Goal: Download file/media

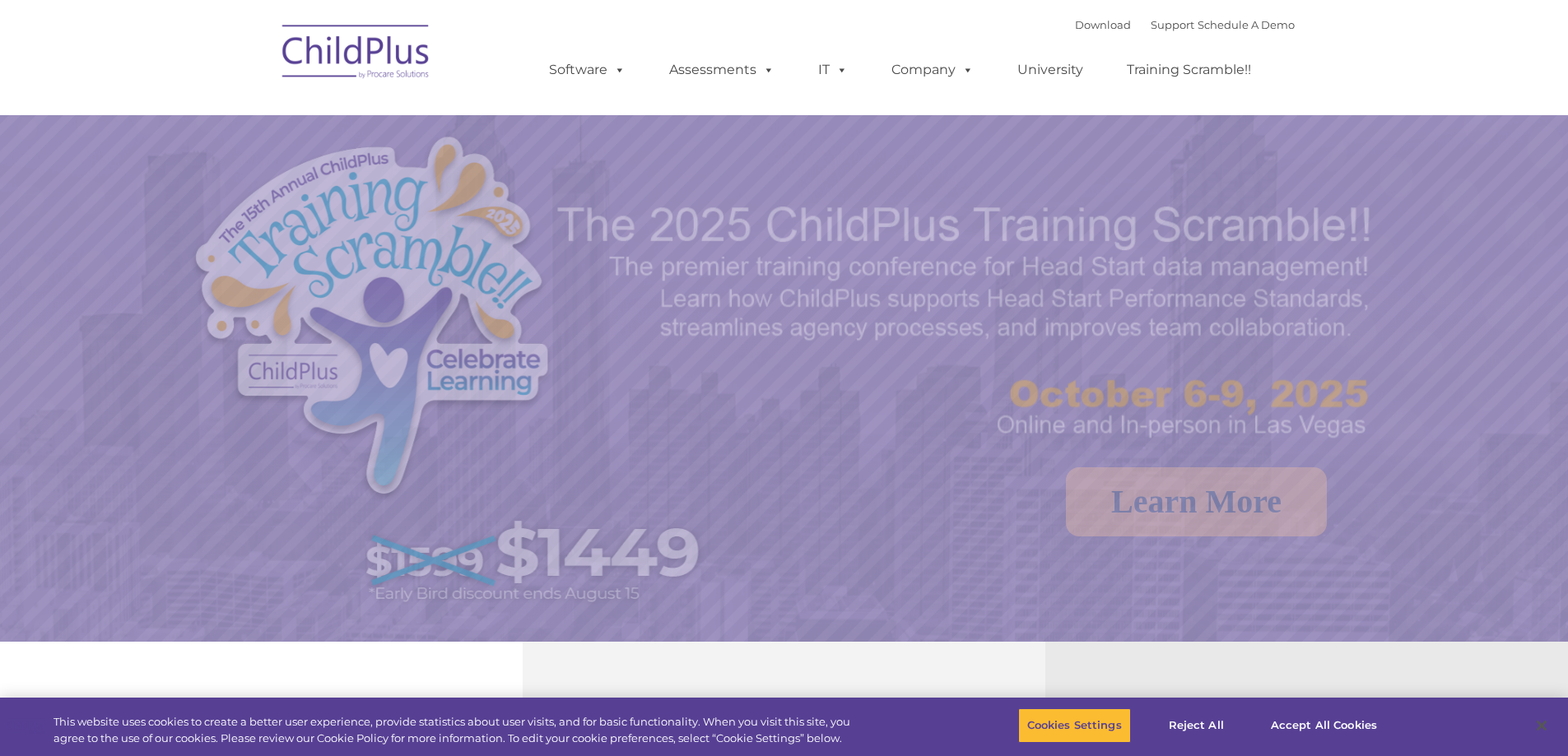
select select "MEDIUM"
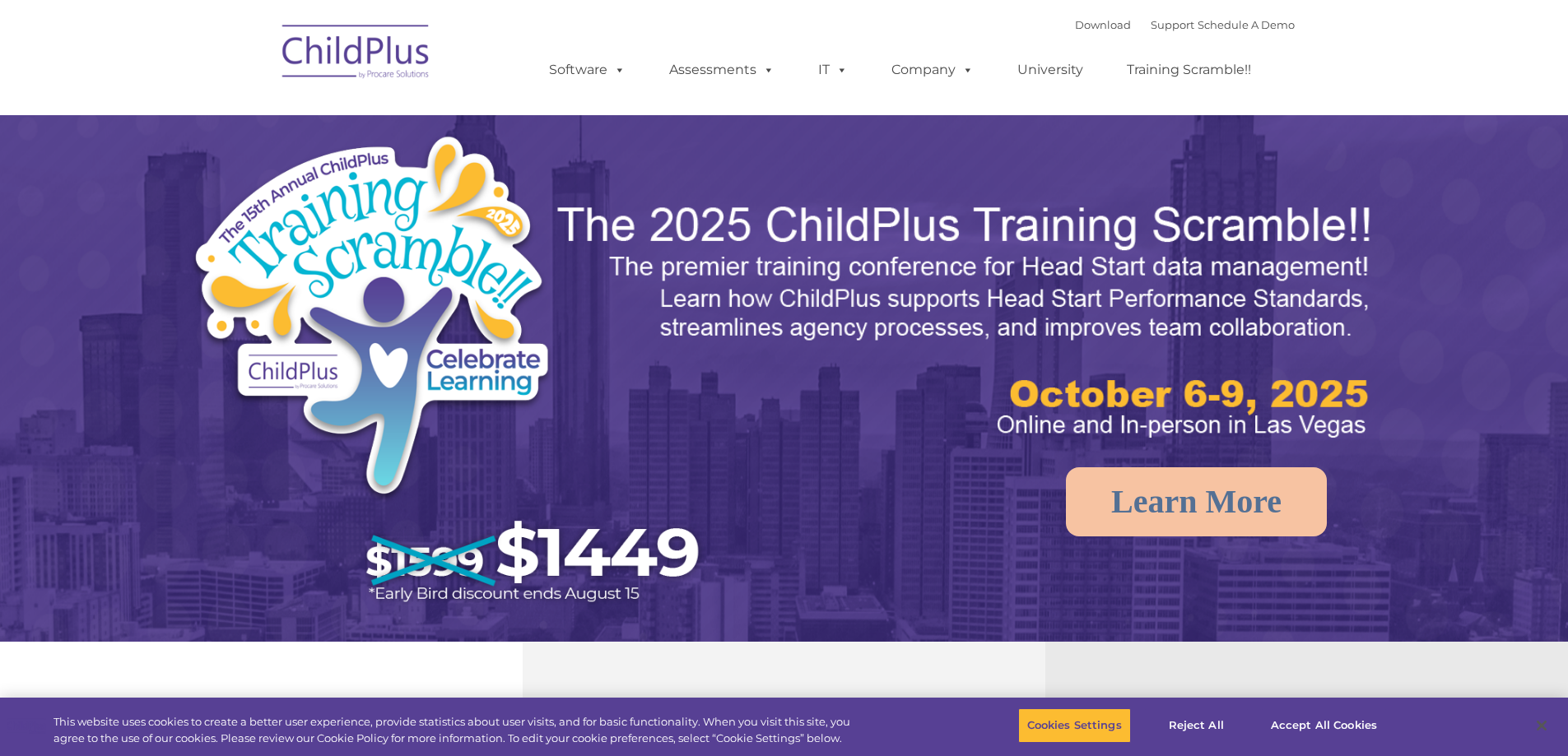
select select "MEDIUM"
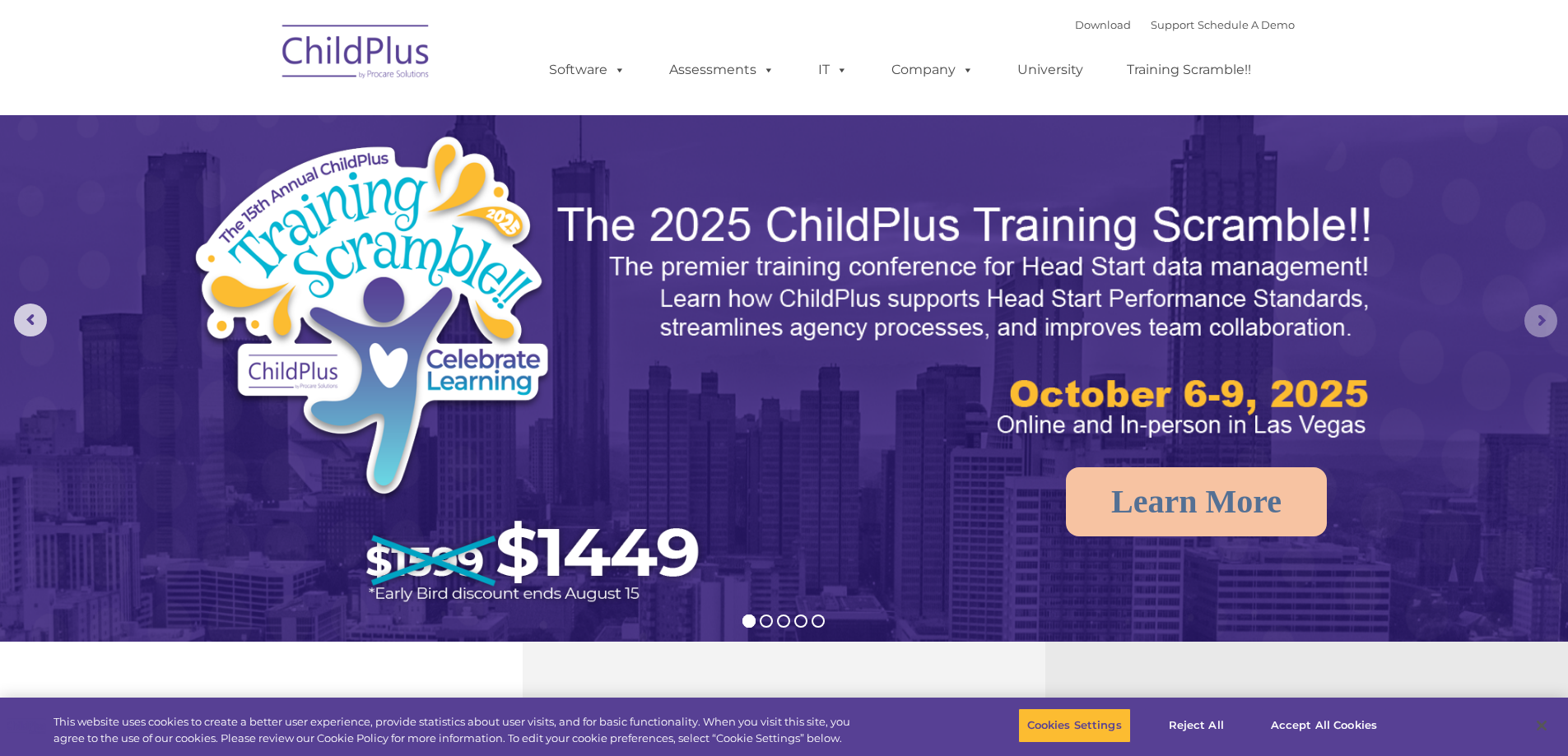
click at [1525, 322] on rs-arrow at bounding box center [1541, 320] width 33 height 33
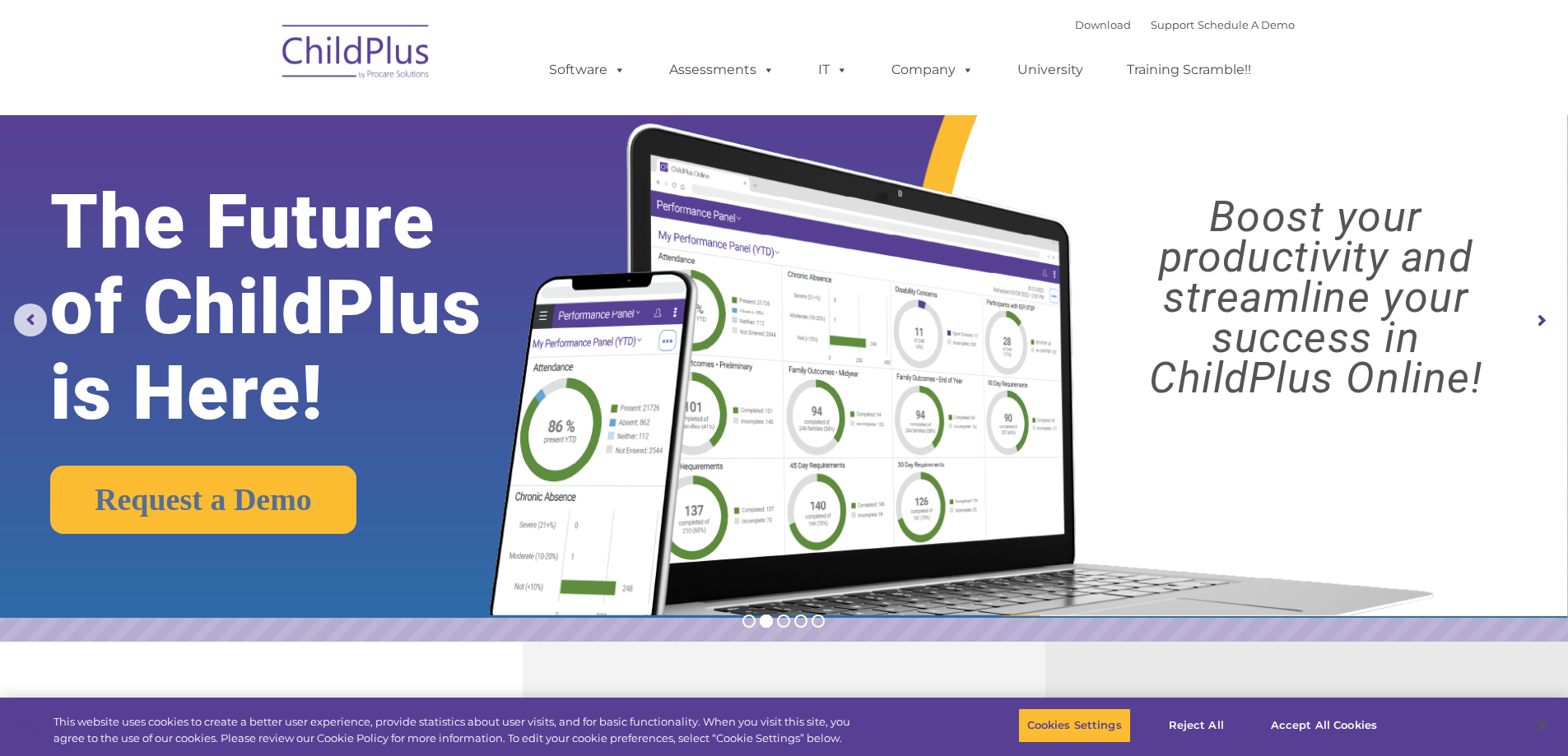
click at [1525, 322] on rs-arrow at bounding box center [1541, 320] width 33 height 33
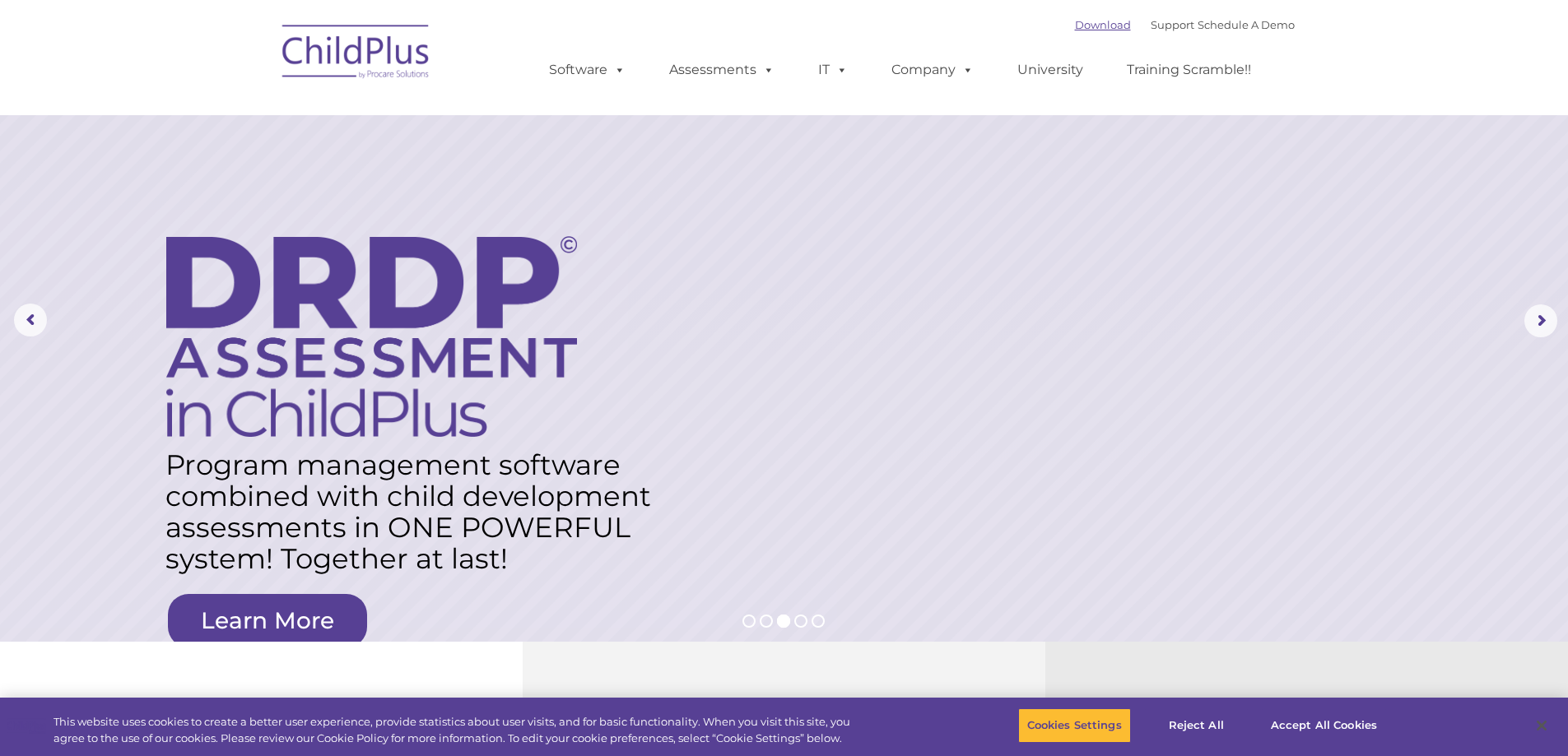
click at [1084, 28] on link "Download" at bounding box center [1103, 25] width 56 height 13
